Goal: Navigation & Orientation: Find specific page/section

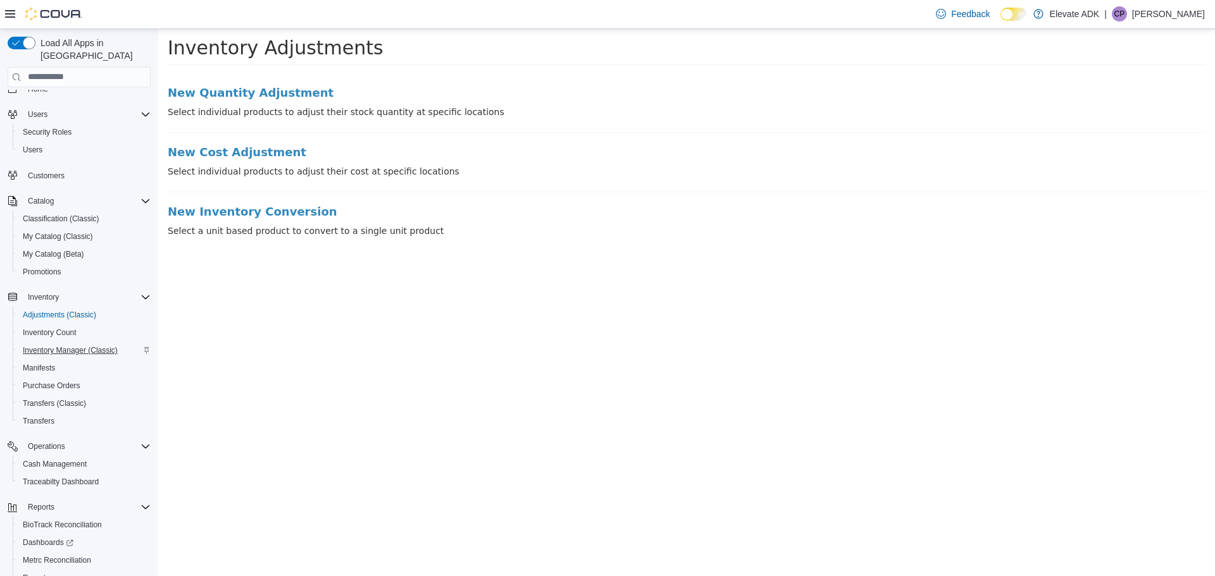
scroll to position [59, 0]
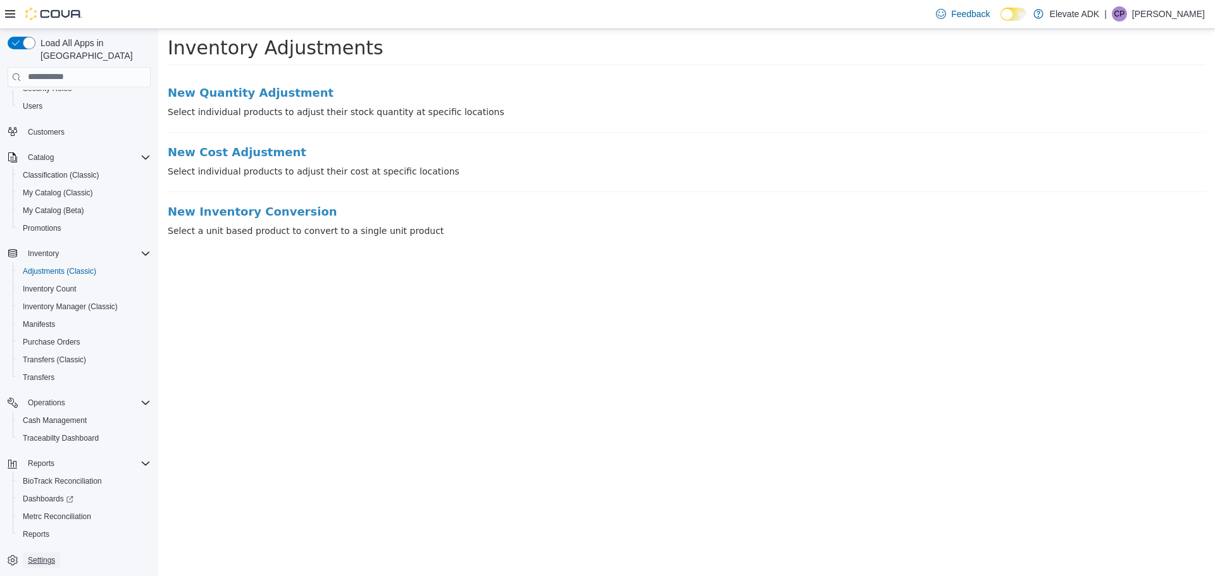
click at [48, 556] on span "Settings" at bounding box center [41, 561] width 27 height 10
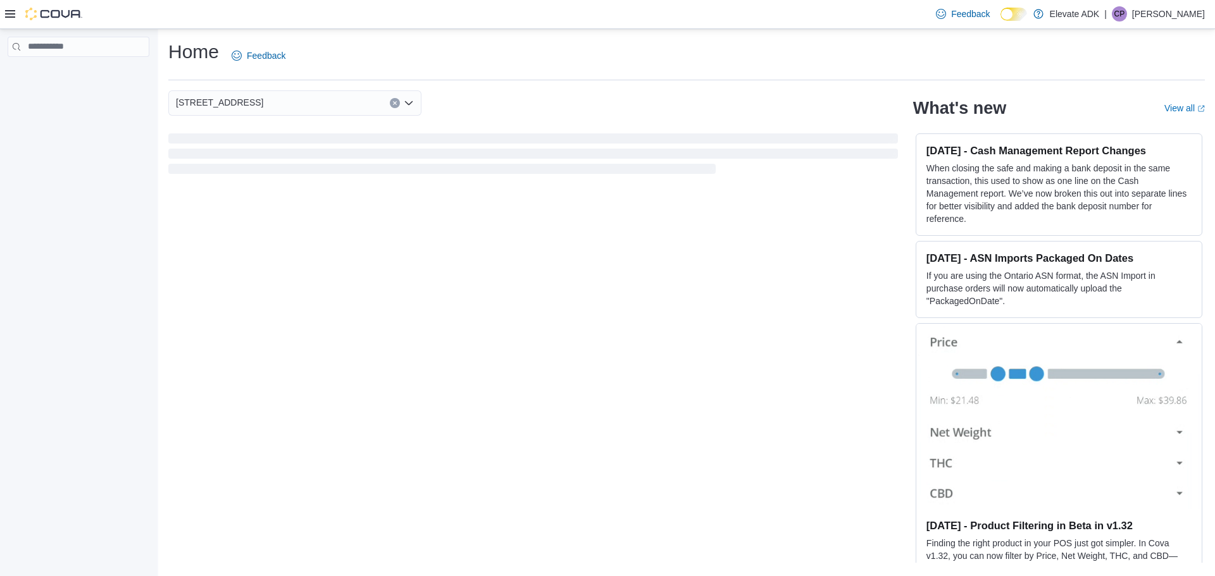
click at [1162, 18] on p "Chase Pippin" at bounding box center [1168, 13] width 73 height 15
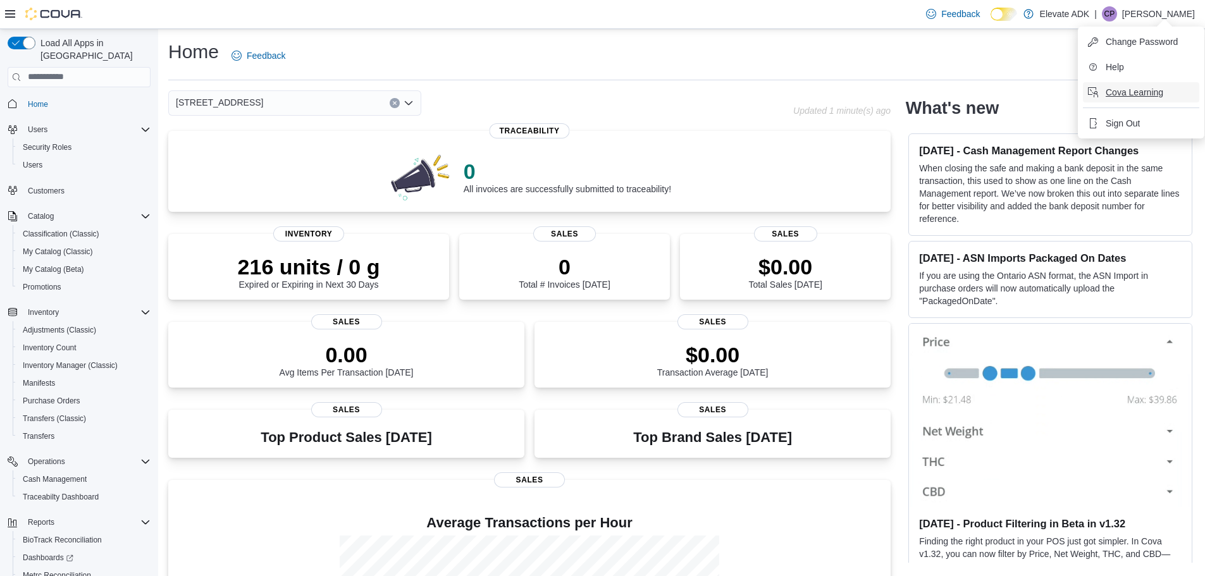
click at [1125, 103] on button "Cova Learning" at bounding box center [1141, 92] width 116 height 20
click at [1122, 124] on span "Sign Out" at bounding box center [1123, 123] width 34 height 13
